Goal: Information Seeking & Learning: Understand process/instructions

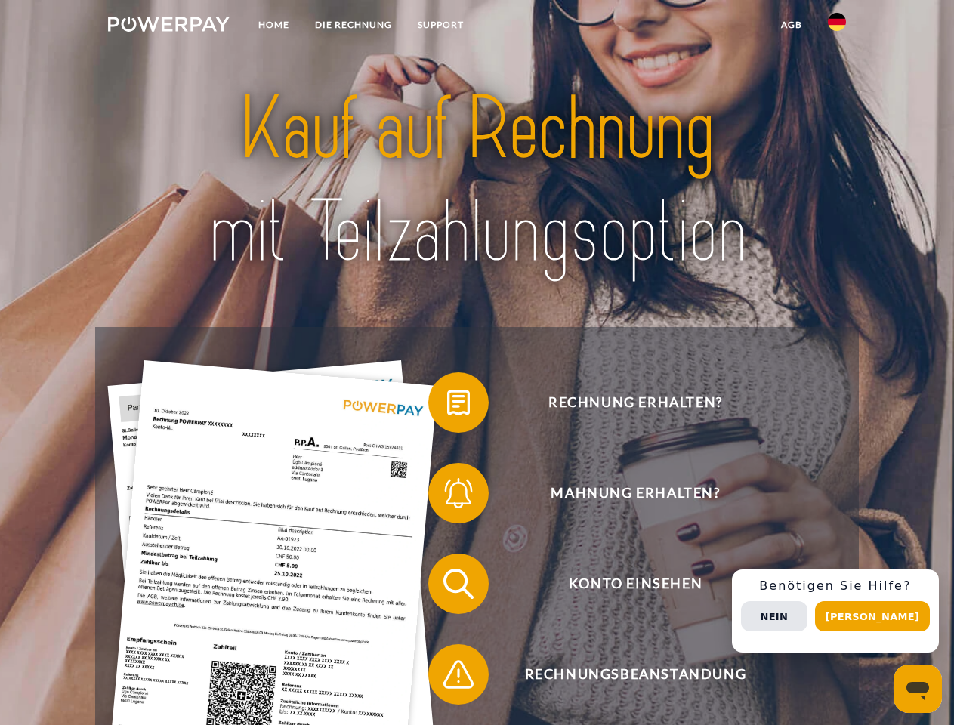
click at [168, 26] on img at bounding box center [169, 24] width 122 height 15
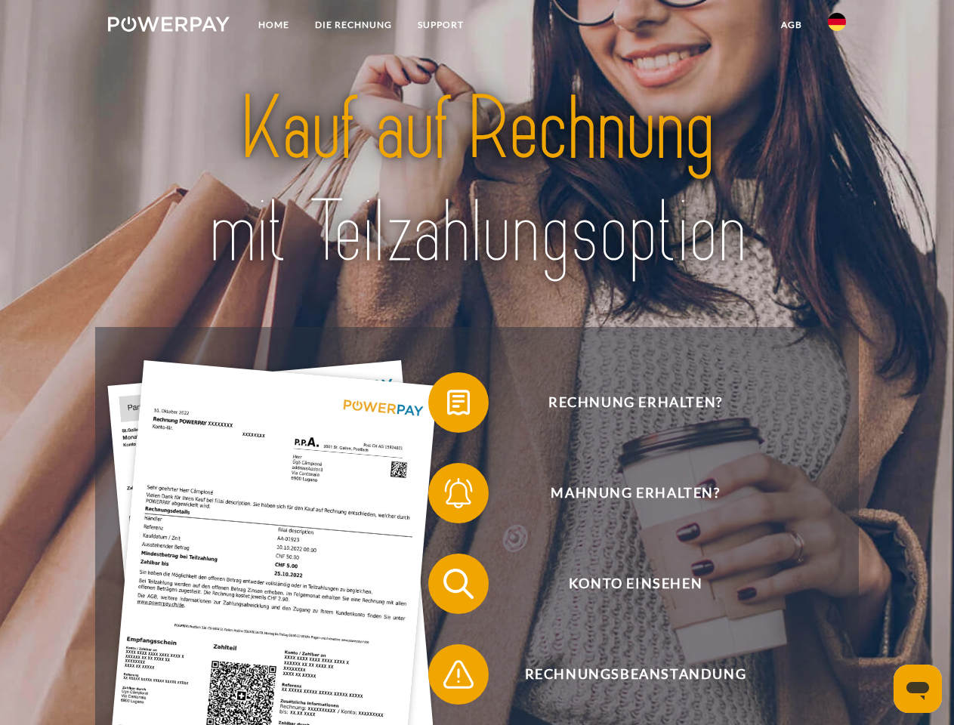
click at [837, 26] on img at bounding box center [837, 22] width 18 height 18
click at [791, 25] on link "agb" at bounding box center [791, 24] width 47 height 27
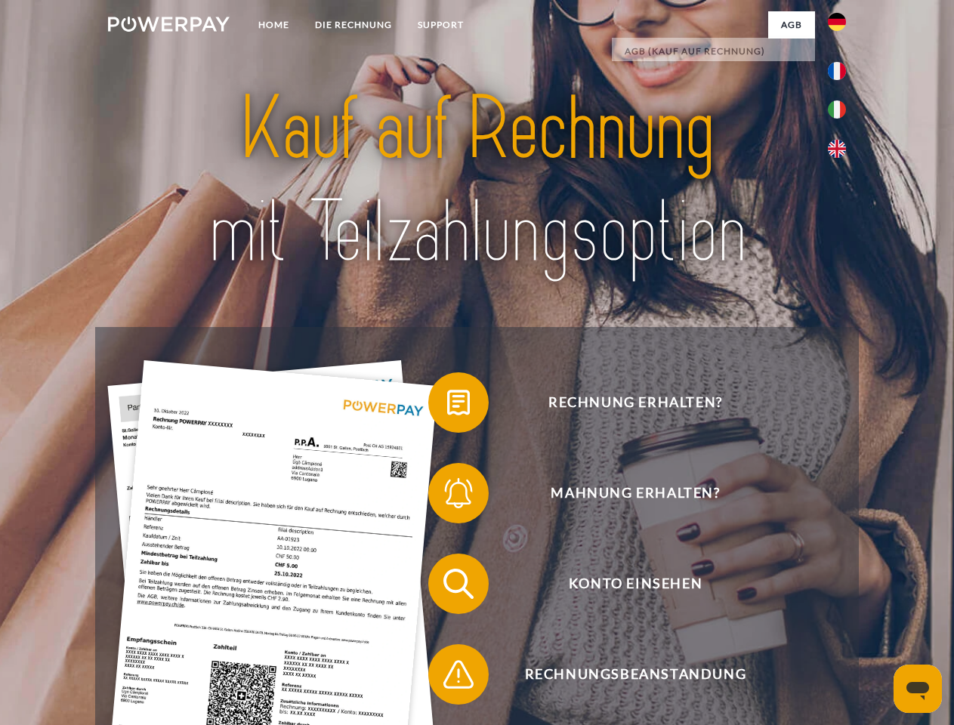
click at [447, 406] on span at bounding box center [436, 403] width 76 height 76
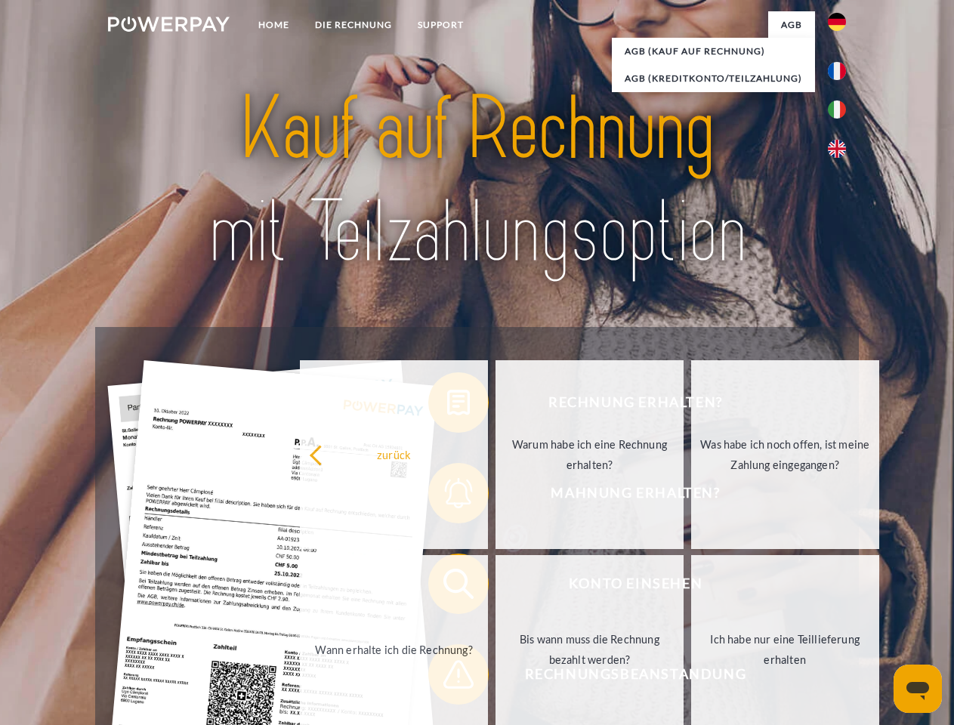
click at [447, 496] on div "Rechnung erhalten? Mahnung erhalten? Konto einsehen" at bounding box center [476, 629] width 763 height 604
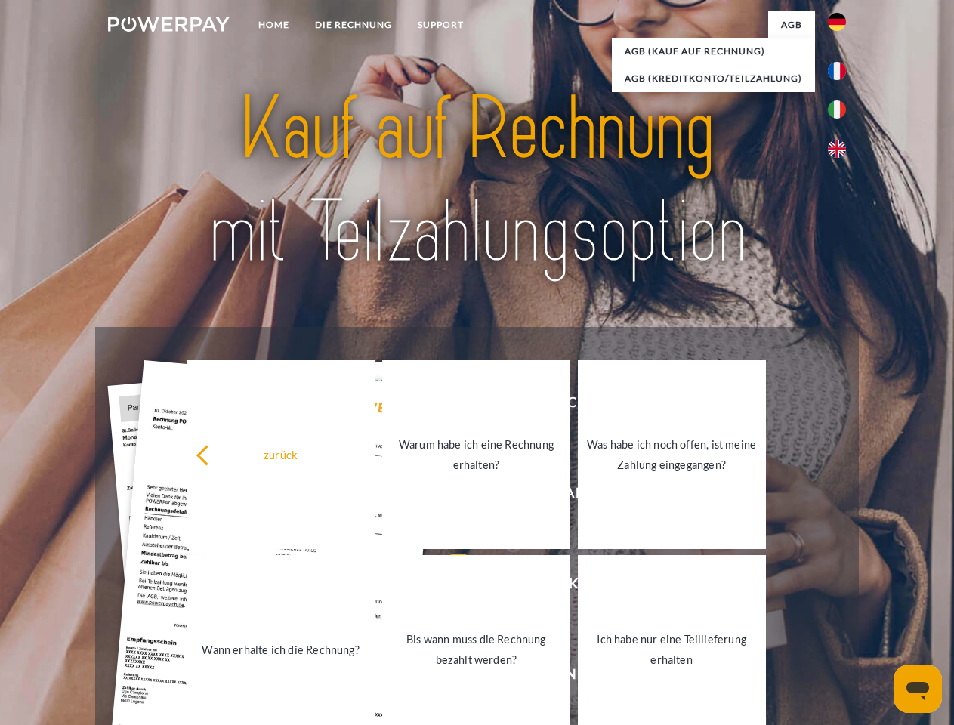
click at [447, 587] on link "Bis wann muss die Rechnung bezahlt werden?" at bounding box center [476, 649] width 188 height 189
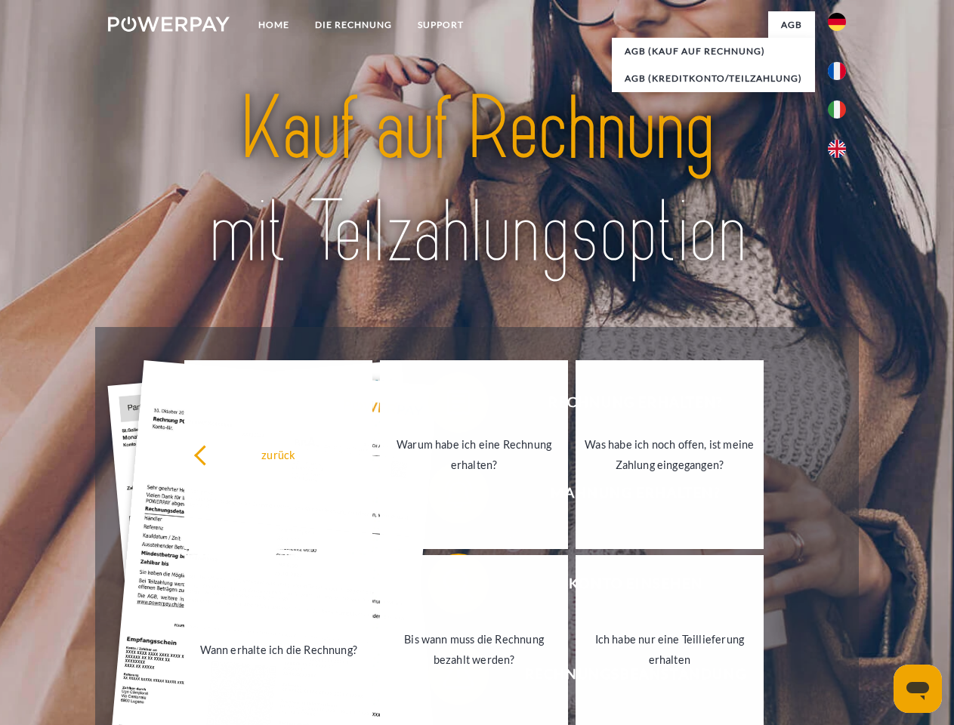
click at [447, 677] on link "Bis wann muss die Rechnung bezahlt werden?" at bounding box center [474, 649] width 188 height 189
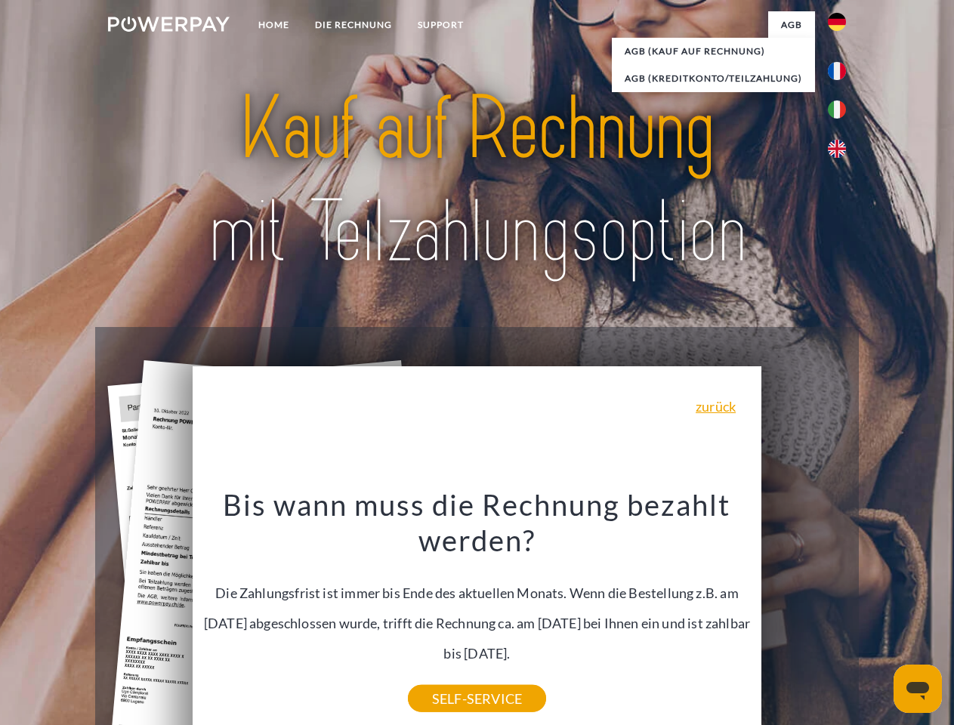
click at [841, 611] on div "Rechnung erhalten? Mahnung erhalten? Konto einsehen" at bounding box center [476, 629] width 763 height 604
click at [804, 614] on span "Konto einsehen" at bounding box center [635, 584] width 370 height 60
click at [878, 616] on header "Home DIE RECHNUNG SUPPORT" at bounding box center [477, 521] width 954 height 1043
